Goal: Navigation & Orientation: Find specific page/section

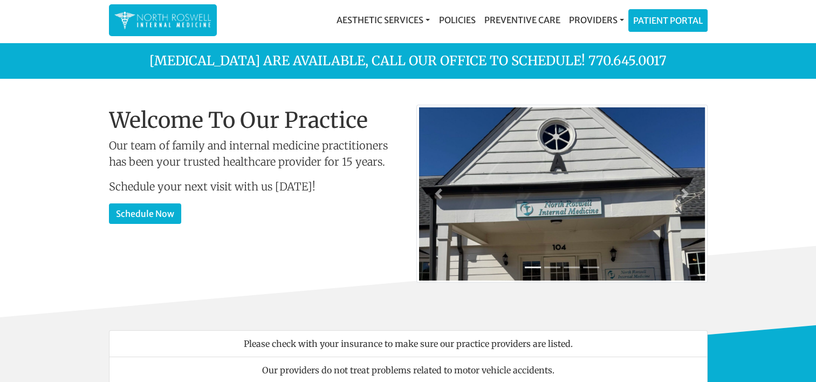
drag, startPoint x: 300, startPoint y: 4, endPoint x: 157, endPoint y: 29, distance: 144.4
click at [157, 29] on img at bounding box center [162, 20] width 97 height 21
click at [593, 22] on link "Providers" at bounding box center [596, 20] width 64 height 22
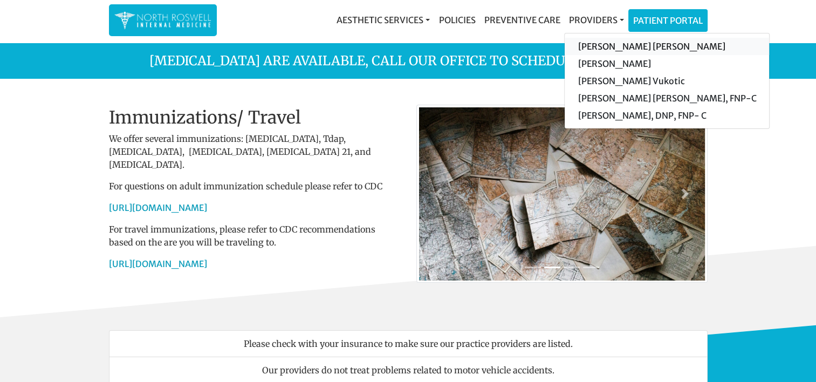
click at [601, 44] on link "[PERSON_NAME] [PERSON_NAME]" at bounding box center [667, 46] width 204 height 17
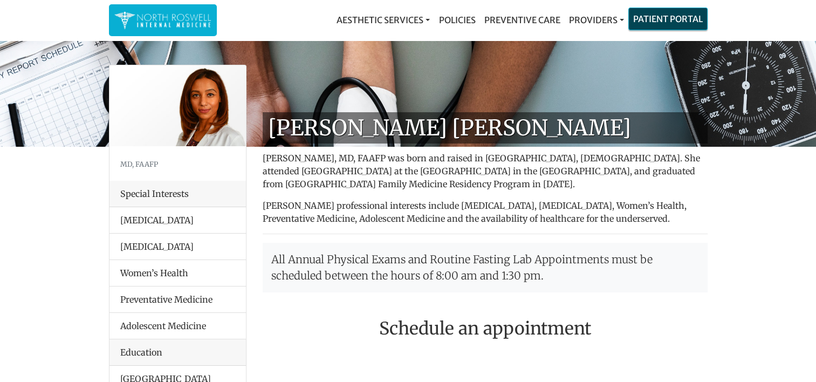
click at [683, 26] on link "Patient Portal" at bounding box center [668, 19] width 78 height 22
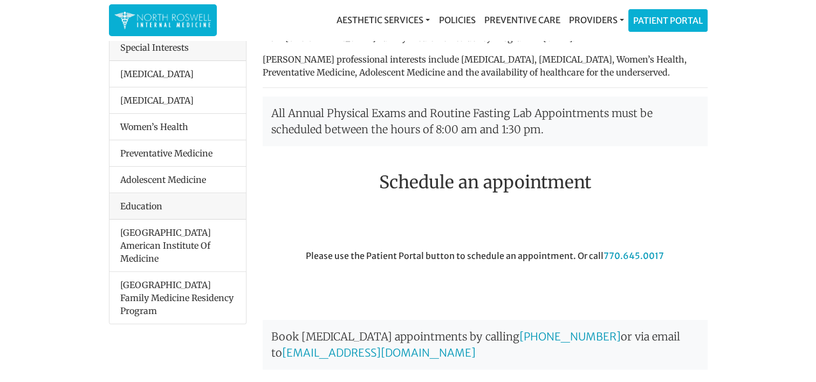
scroll to position [162, 0]
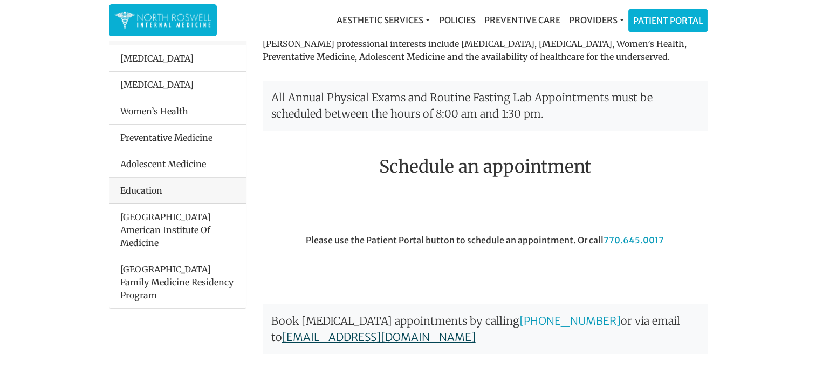
drag, startPoint x: 564, startPoint y: 338, endPoint x: 318, endPoint y: 335, distance: 245.4
click at [318, 335] on p "Book micro-needling appointments by calling 770-645-0017 or via email to manage…" at bounding box center [485, 329] width 445 height 50
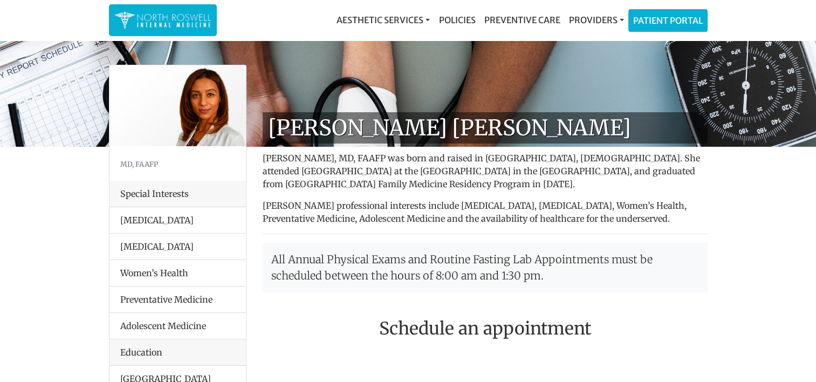
click at [144, 13] on img at bounding box center [162, 20] width 97 height 21
